Goal: Information Seeking & Learning: Learn about a topic

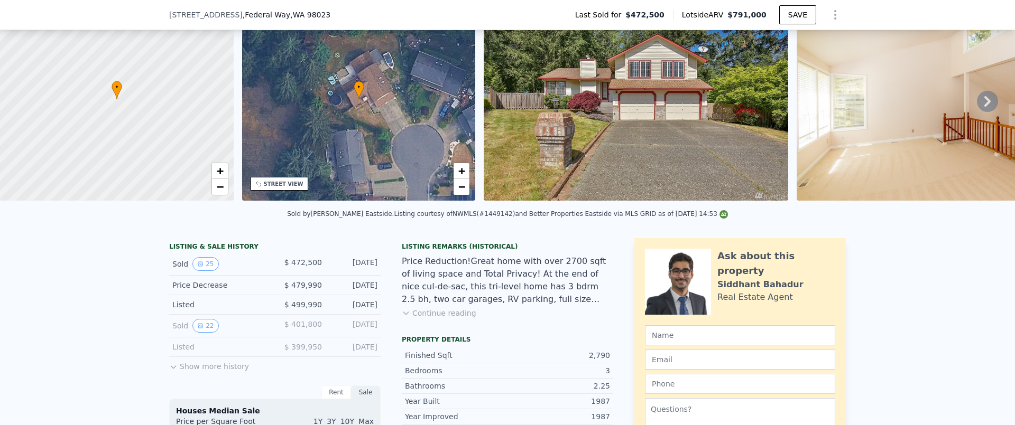
scroll to position [78, 0]
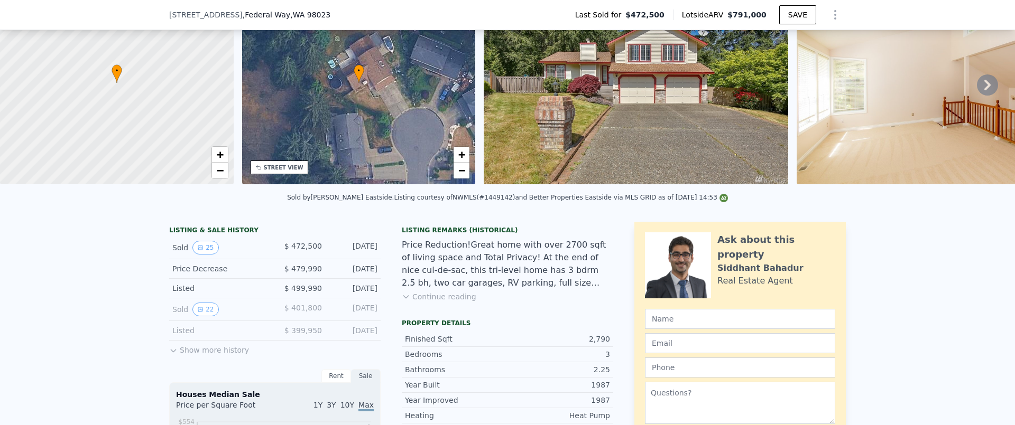
click at [425, 302] on button "Continue reading" at bounding box center [439, 297] width 75 height 11
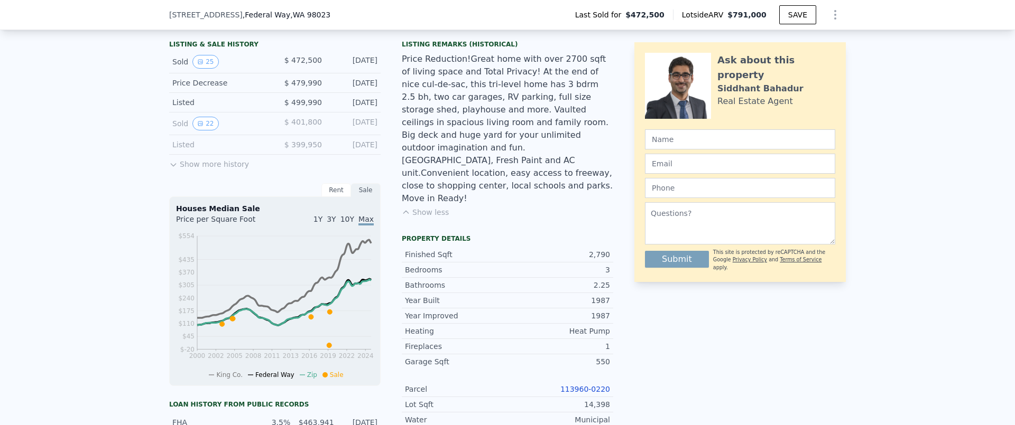
scroll to position [465, 0]
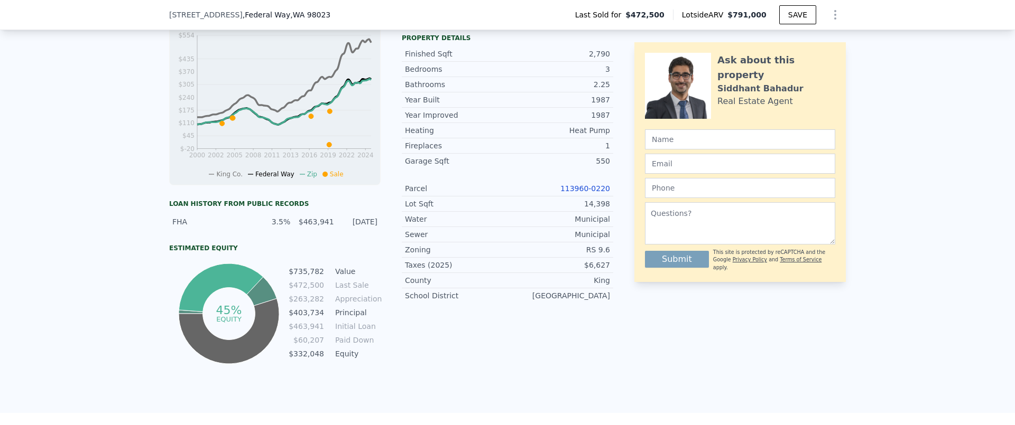
click at [571, 184] on link "113960-0220" at bounding box center [585, 188] width 50 height 8
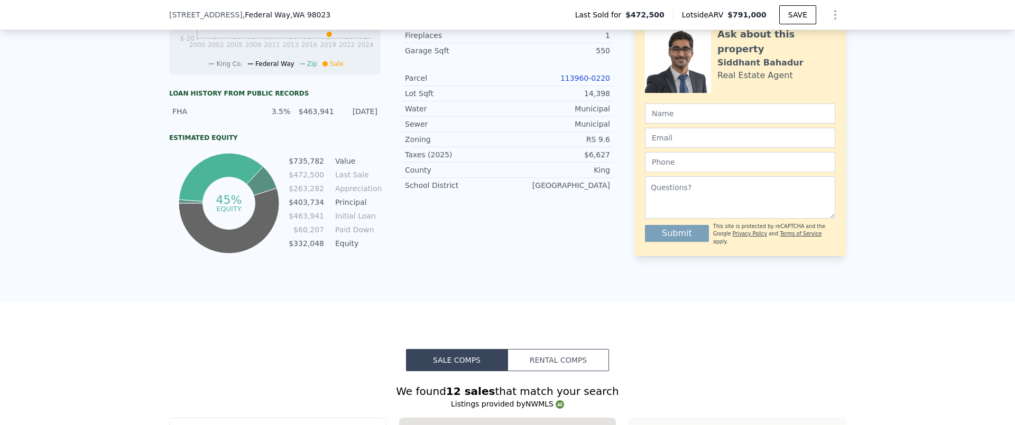
scroll to position [582, 0]
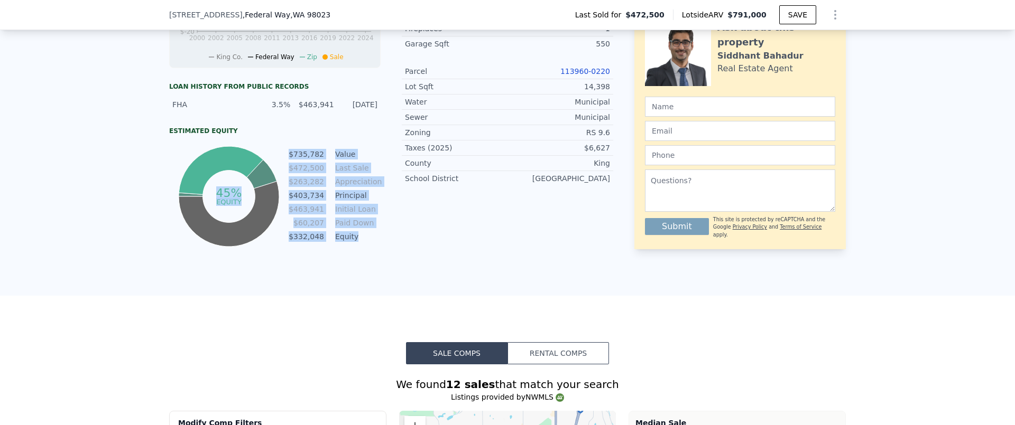
drag, startPoint x: 363, startPoint y: 252, endPoint x: 382, endPoint y: 274, distance: 28.9
click at [283, 249] on div "45% equity $735,782 Value $472,500 Last Sale $263,282 Appreciation $403,734 Pri…" at bounding box center [274, 197] width 211 height 106
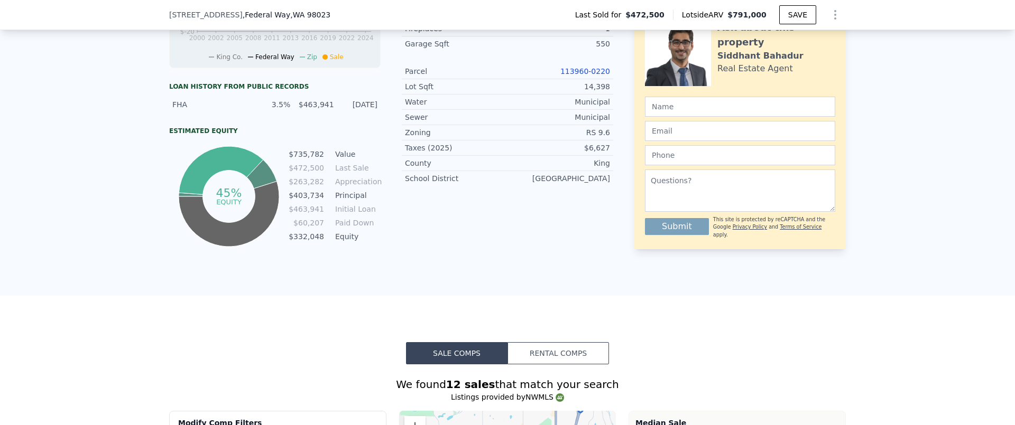
click at [412, 274] on div "LISTING & SALE HISTORY Sold 25 $ 472,500 [DATE] Price Decrease $ 479,990 [DATE]…" at bounding box center [507, 2] width 1015 height 587
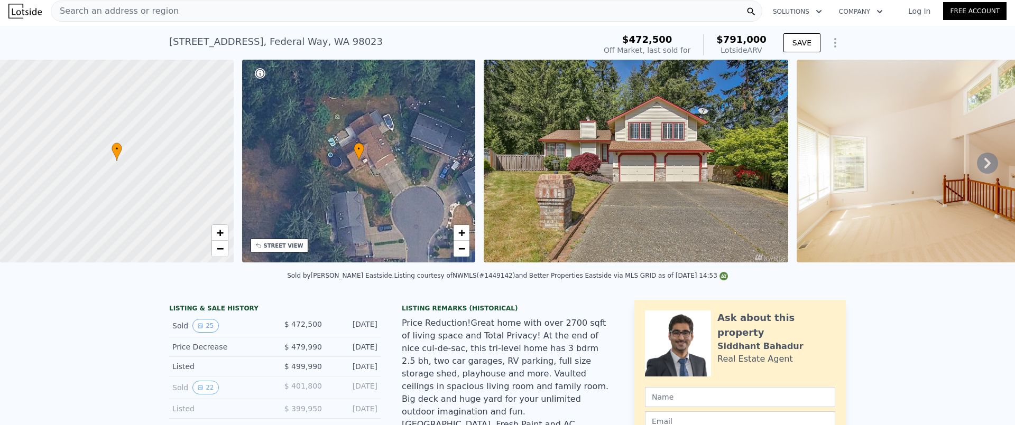
scroll to position [0, 0]
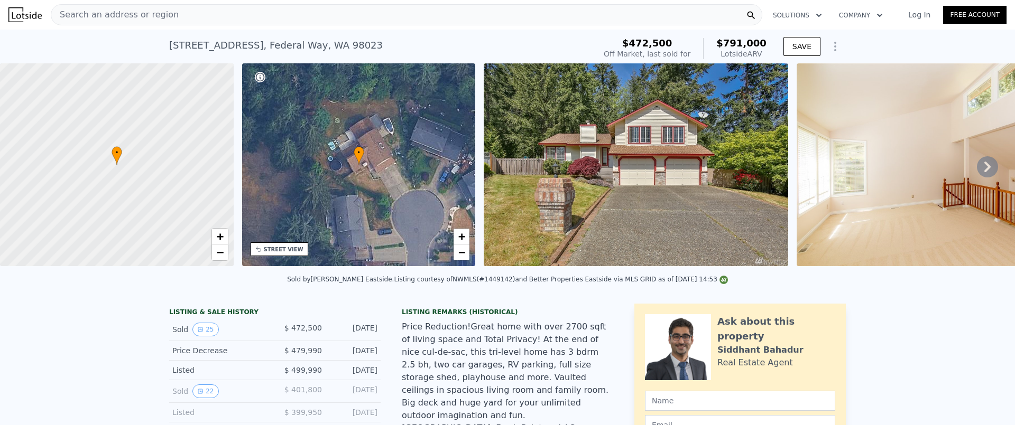
click at [977, 173] on icon at bounding box center [987, 166] width 21 height 21
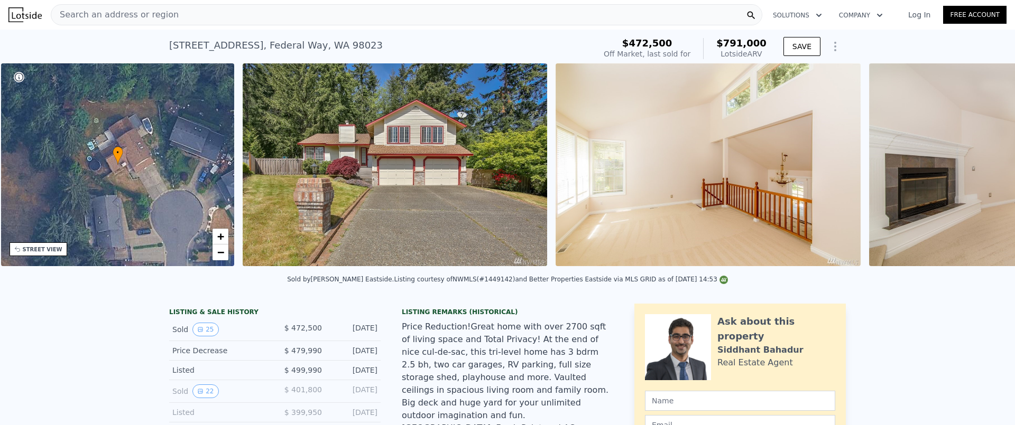
scroll to position [0, 246]
click at [977, 168] on icon at bounding box center [987, 166] width 21 height 21
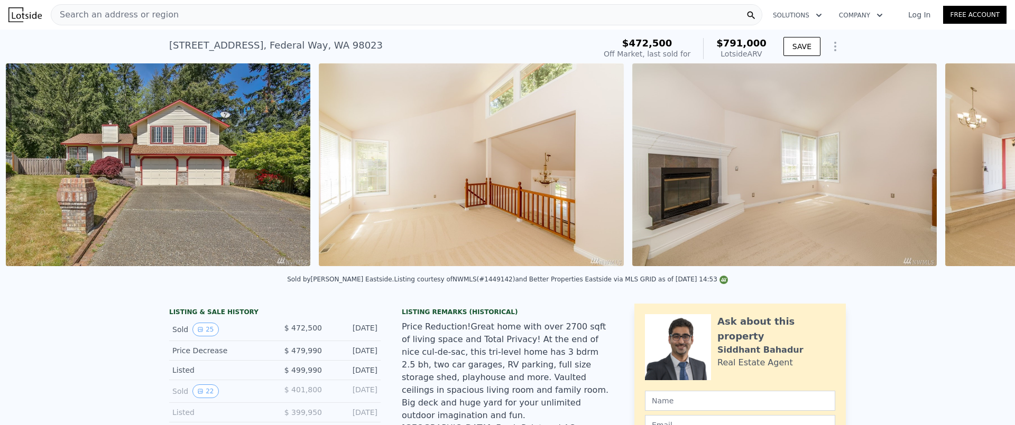
scroll to position [0, 484]
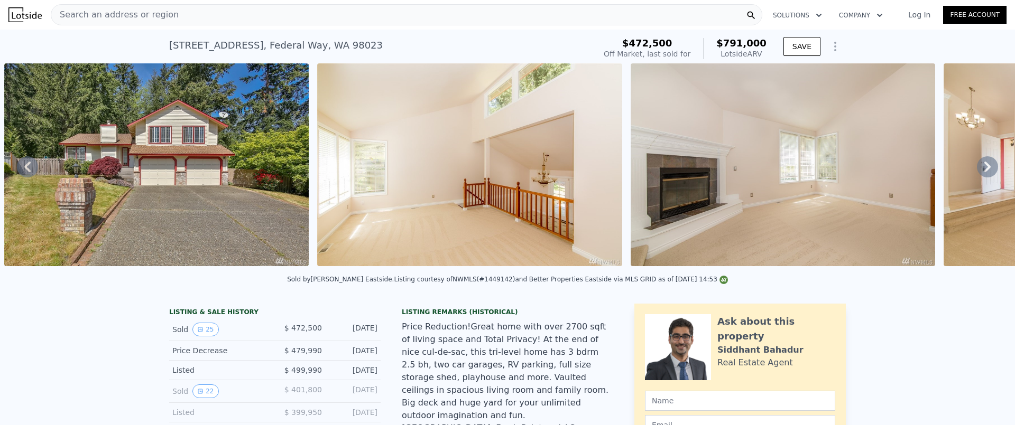
click at [977, 168] on icon at bounding box center [987, 166] width 21 height 21
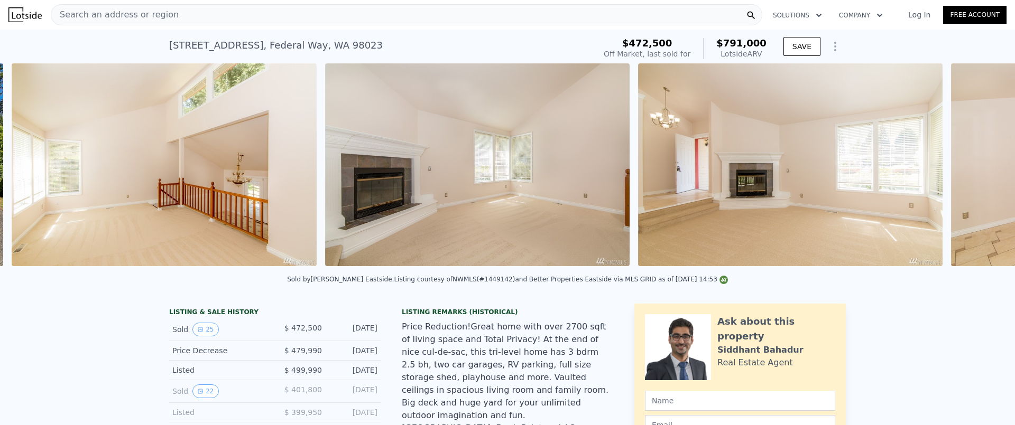
scroll to position [0, 796]
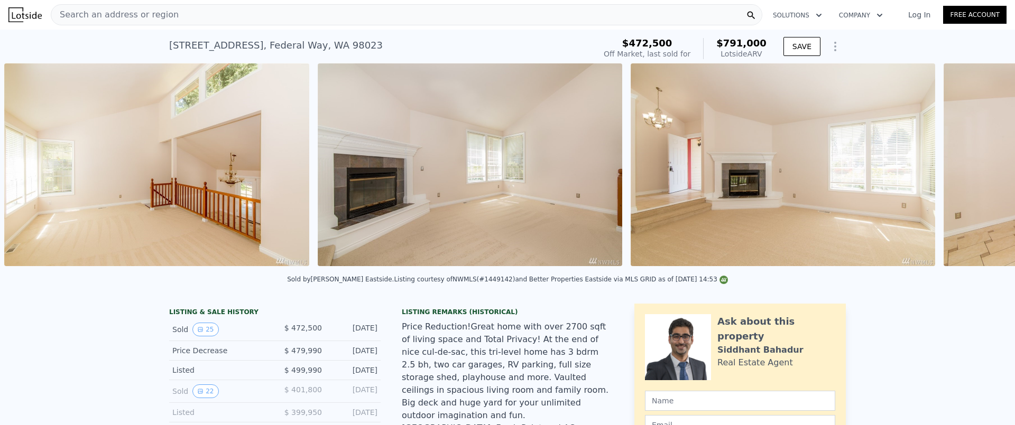
click at [976, 168] on div "• + − • + − STREET VIEW Loading... SATELLITE VIEW" at bounding box center [507, 166] width 1015 height 207
click at [977, 168] on icon at bounding box center [987, 166] width 21 height 21
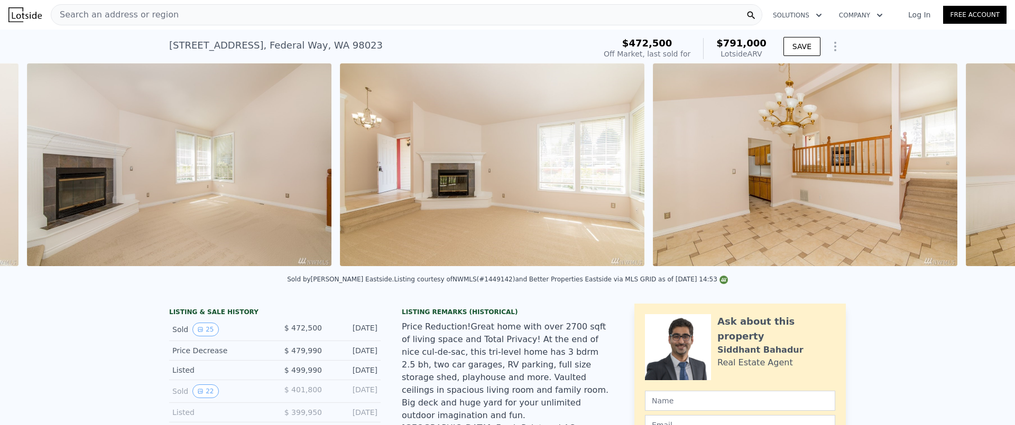
scroll to position [0, 1109]
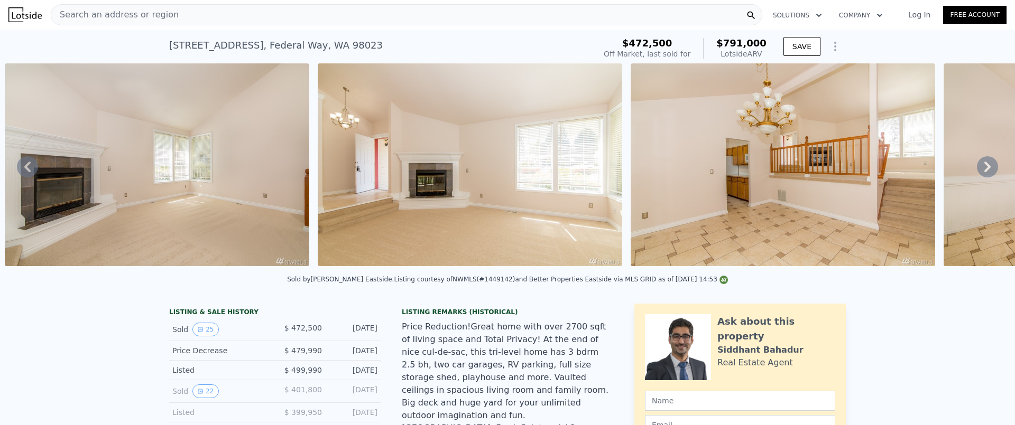
click at [977, 170] on icon at bounding box center [987, 166] width 21 height 21
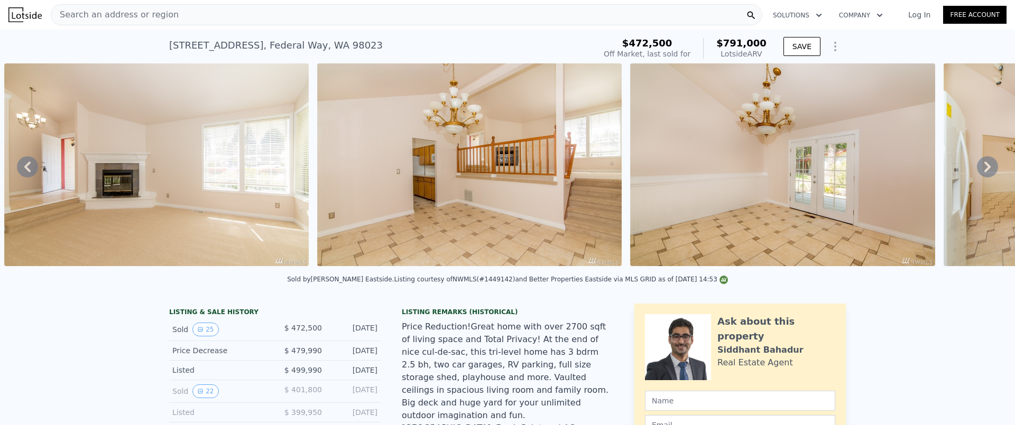
click at [977, 170] on icon at bounding box center [987, 166] width 21 height 21
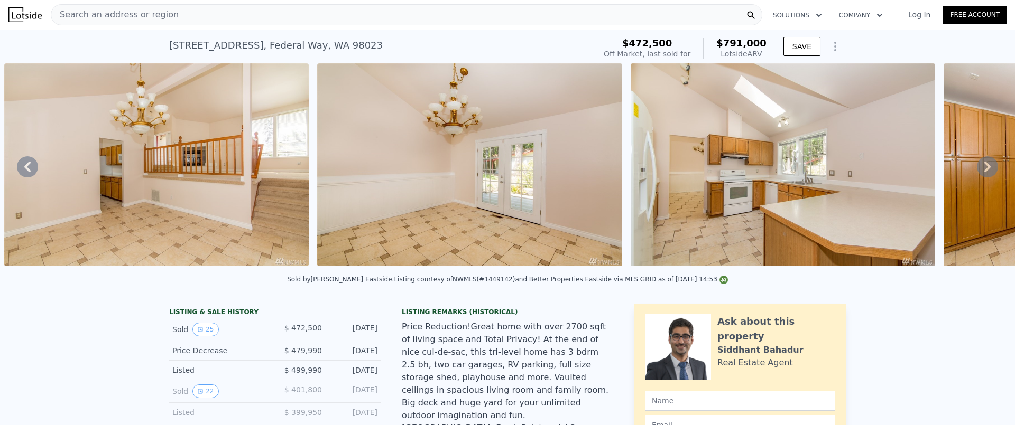
click at [977, 170] on icon at bounding box center [987, 166] width 21 height 21
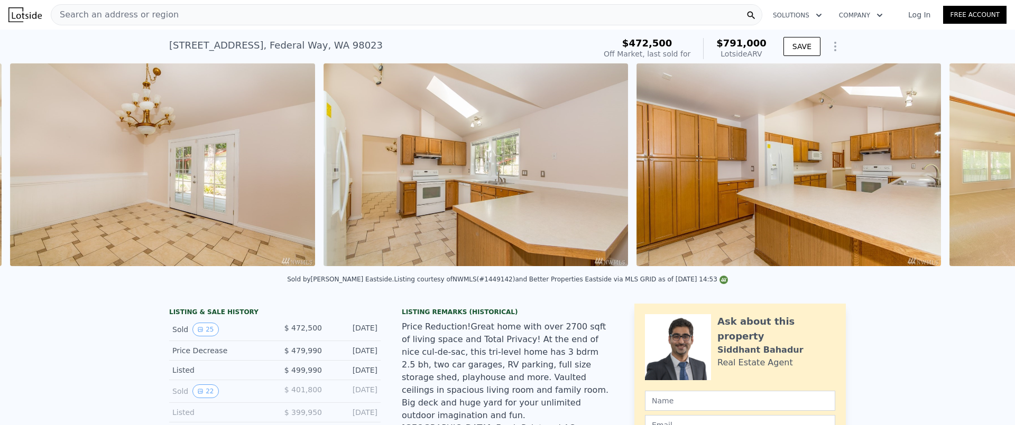
scroll to position [0, 2048]
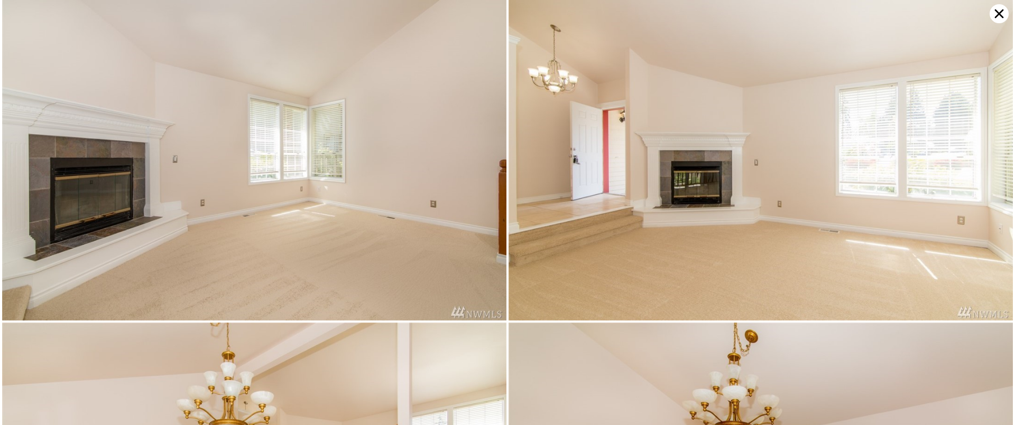
scroll to position [335, 0]
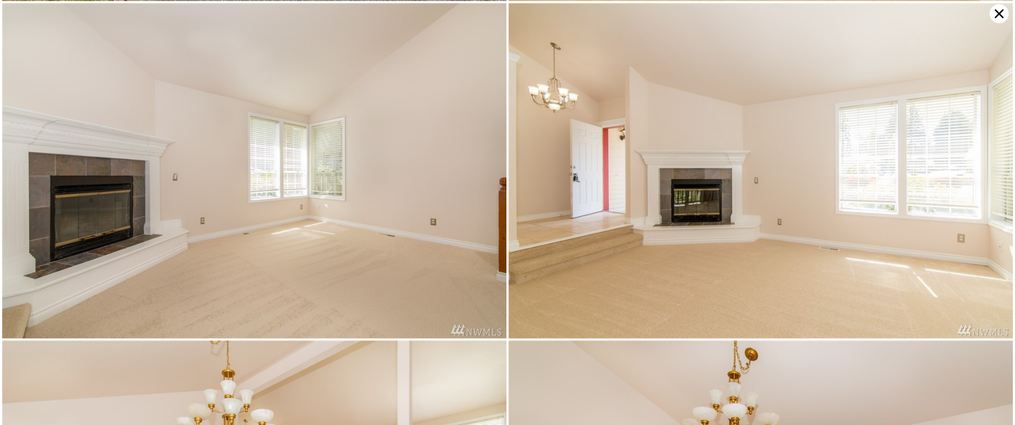
click at [996, 18] on icon at bounding box center [998, 13] width 19 height 19
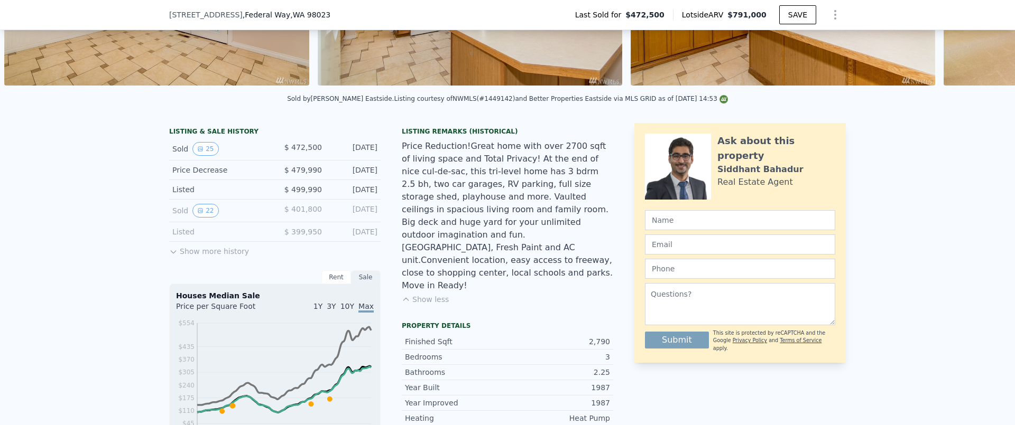
scroll to position [178, 0]
click at [202, 217] on button "22" at bounding box center [205, 210] width 26 height 14
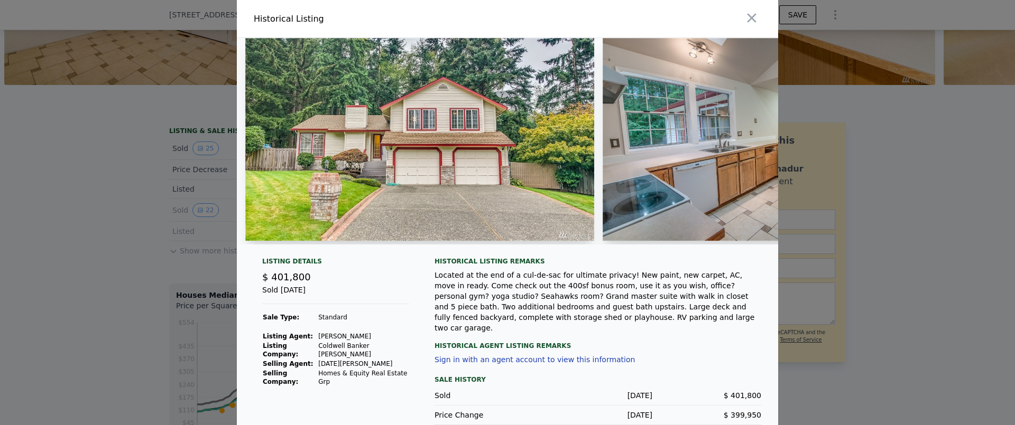
click at [728, 142] on img at bounding box center [754, 139] width 304 height 203
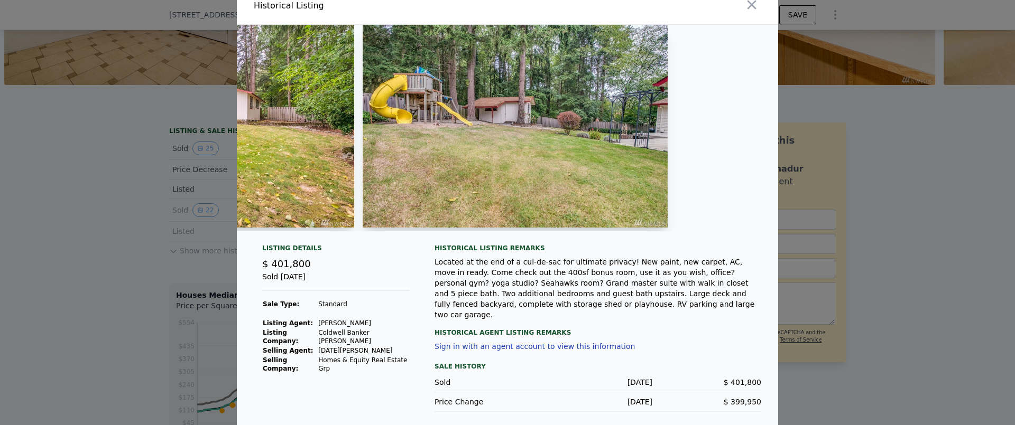
scroll to position [10, 0]
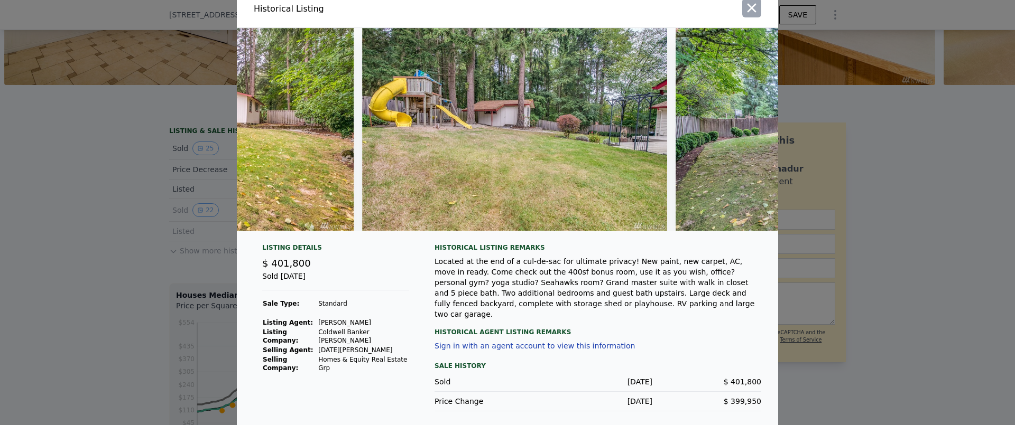
click at [748, 13] on icon "button" at bounding box center [751, 8] width 15 height 15
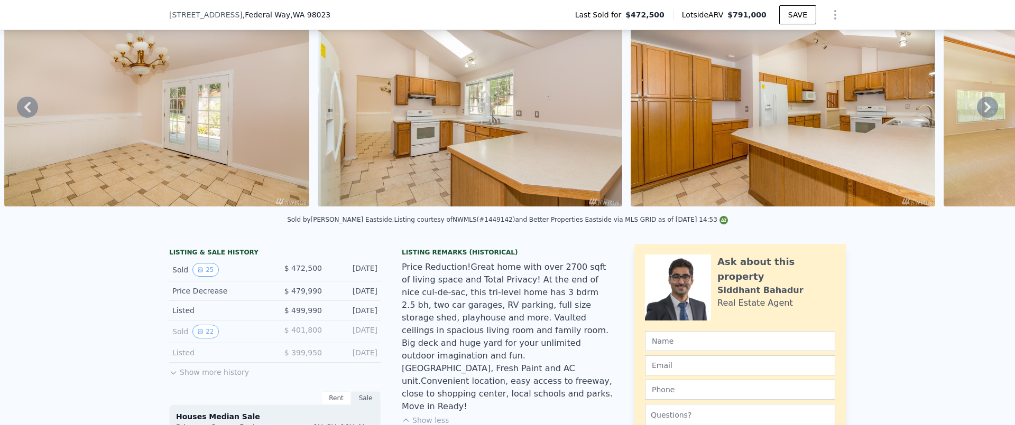
scroll to position [0, 0]
